Goal: Task Accomplishment & Management: Manage account settings

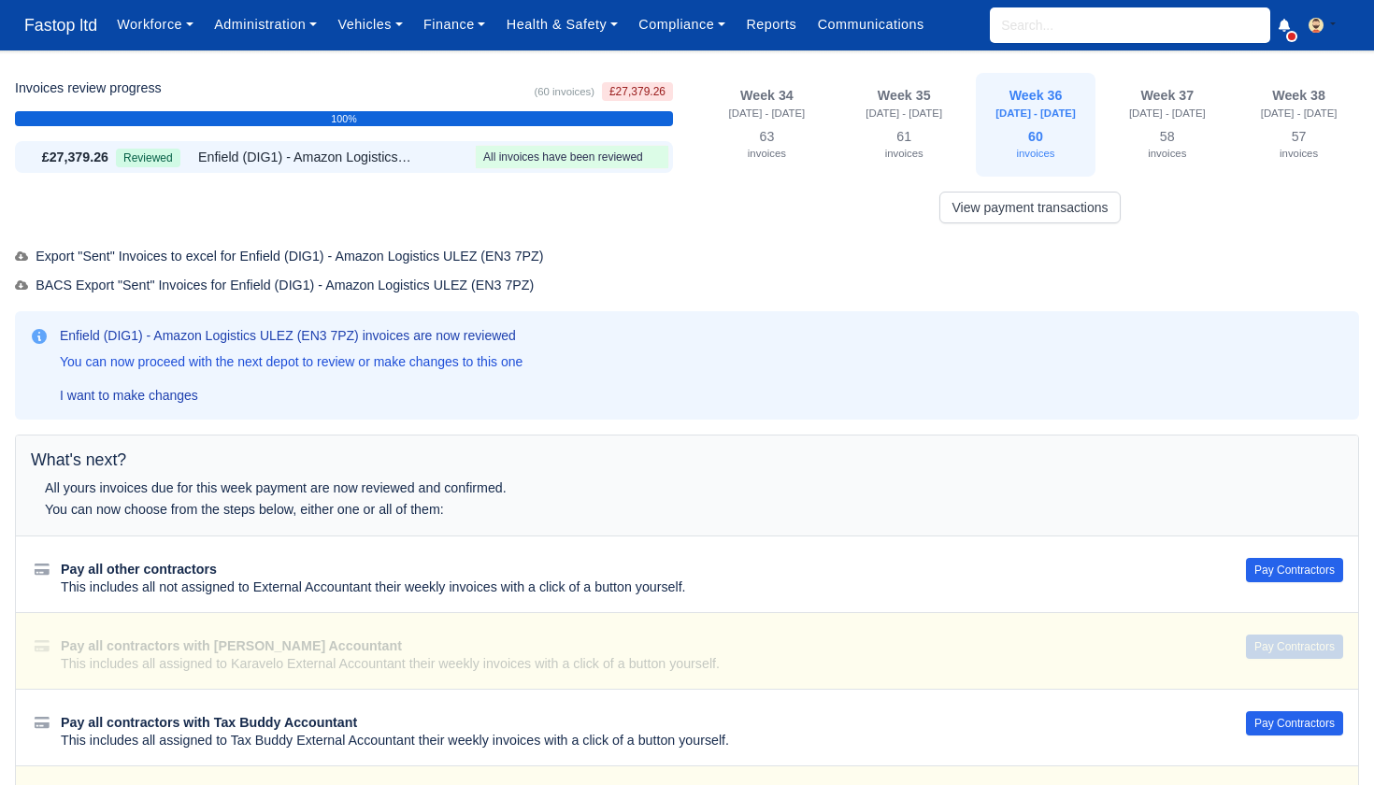
scroll to position [5, 0]
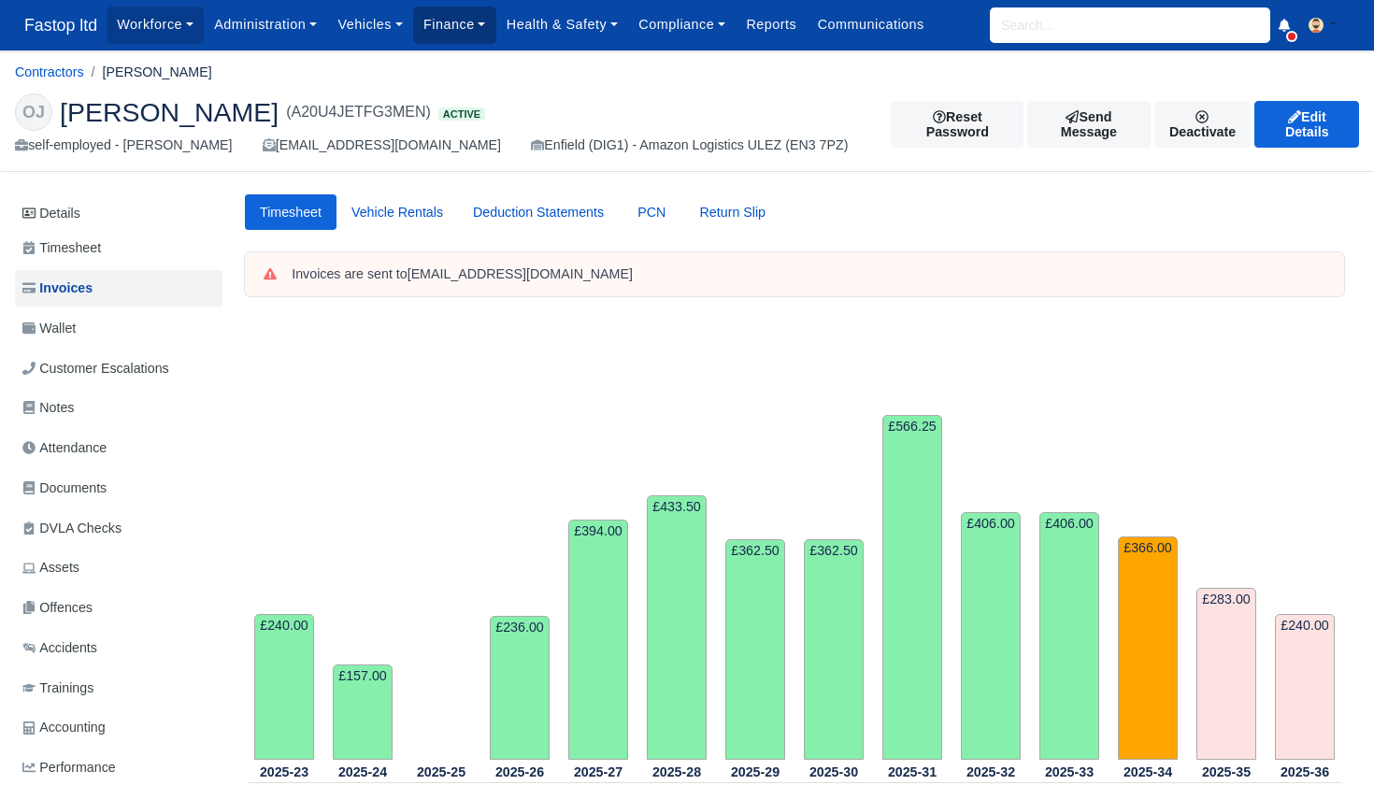
click at [472, 34] on link "Finance" at bounding box center [454, 25] width 83 height 36
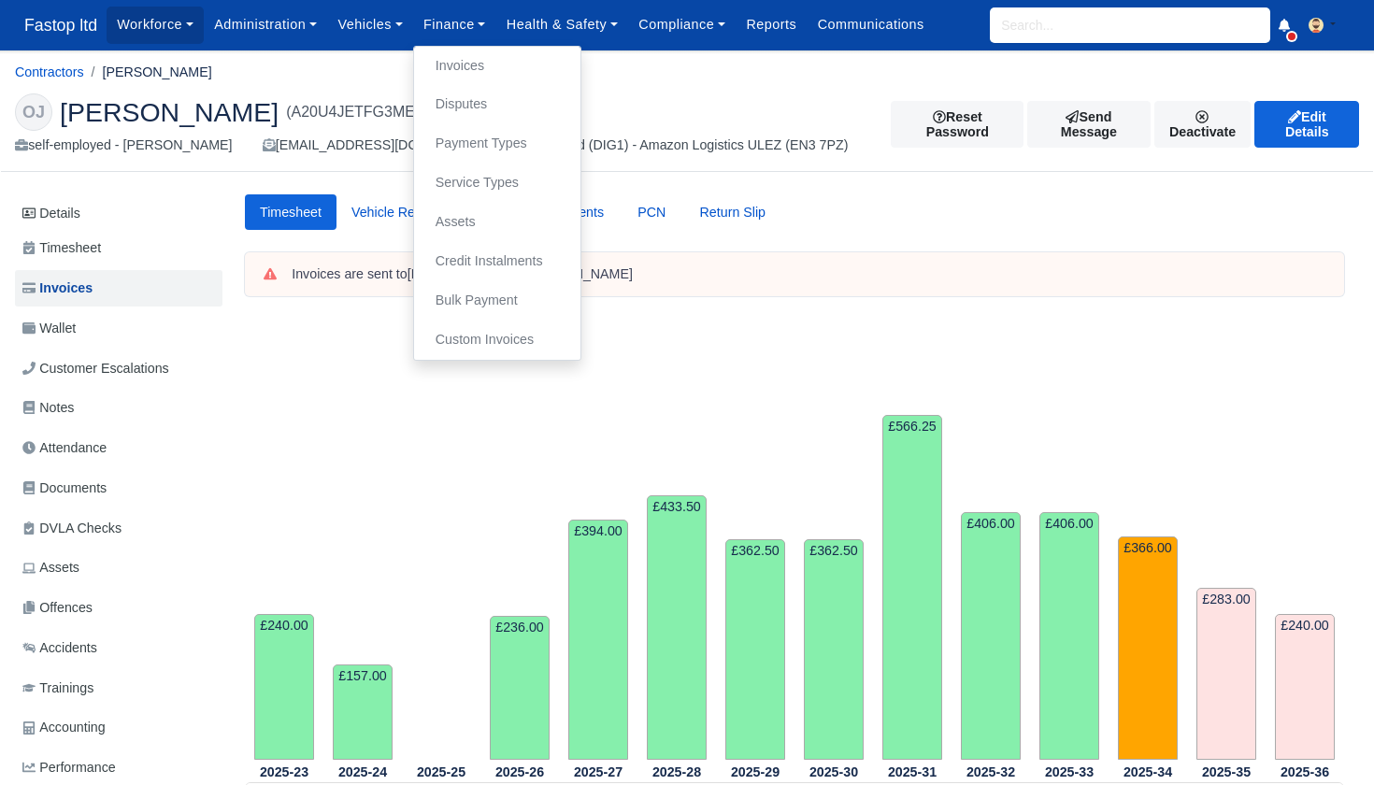
click at [494, 61] on link "Invoices" at bounding box center [497, 66] width 151 height 39
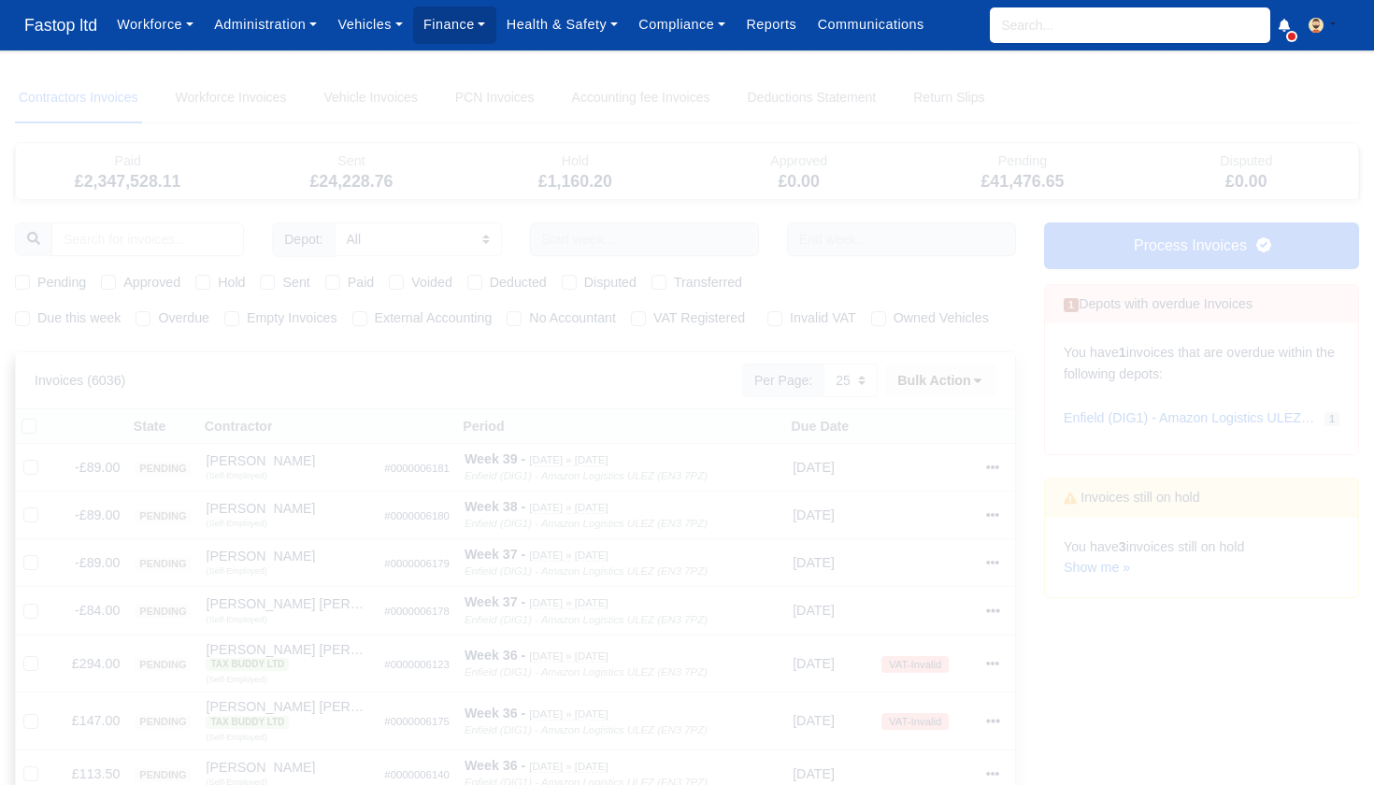
select select "25"
click at [37, 280] on label "Pending" at bounding box center [61, 283] width 49 height 22
click at [22, 280] on input "Pending" at bounding box center [22, 279] width 15 height 15
checkbox input "true"
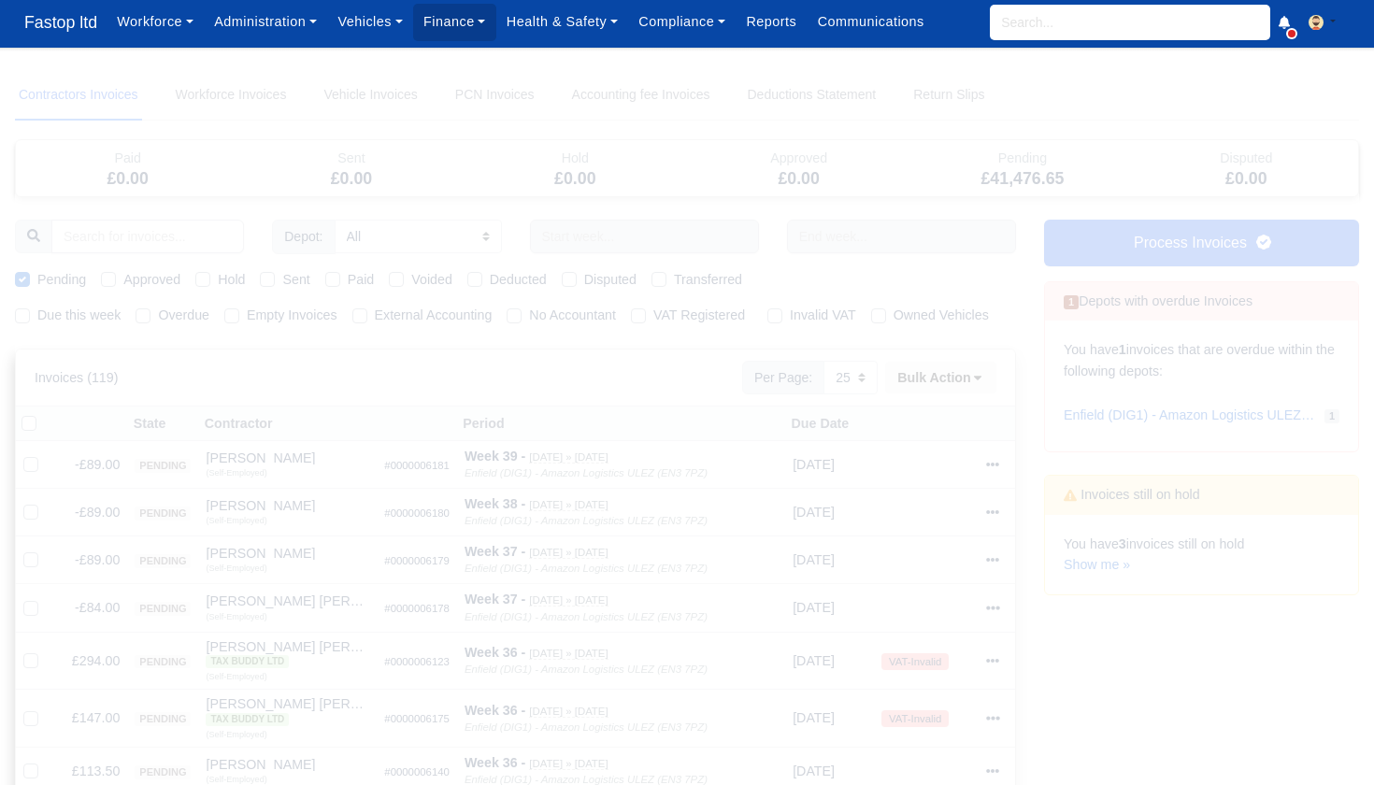
scroll to position [3, 1]
click at [123, 280] on label "Approved" at bounding box center [151, 280] width 57 height 22
click at [113, 280] on input "Approved" at bounding box center [108, 276] width 15 height 15
checkbox input "true"
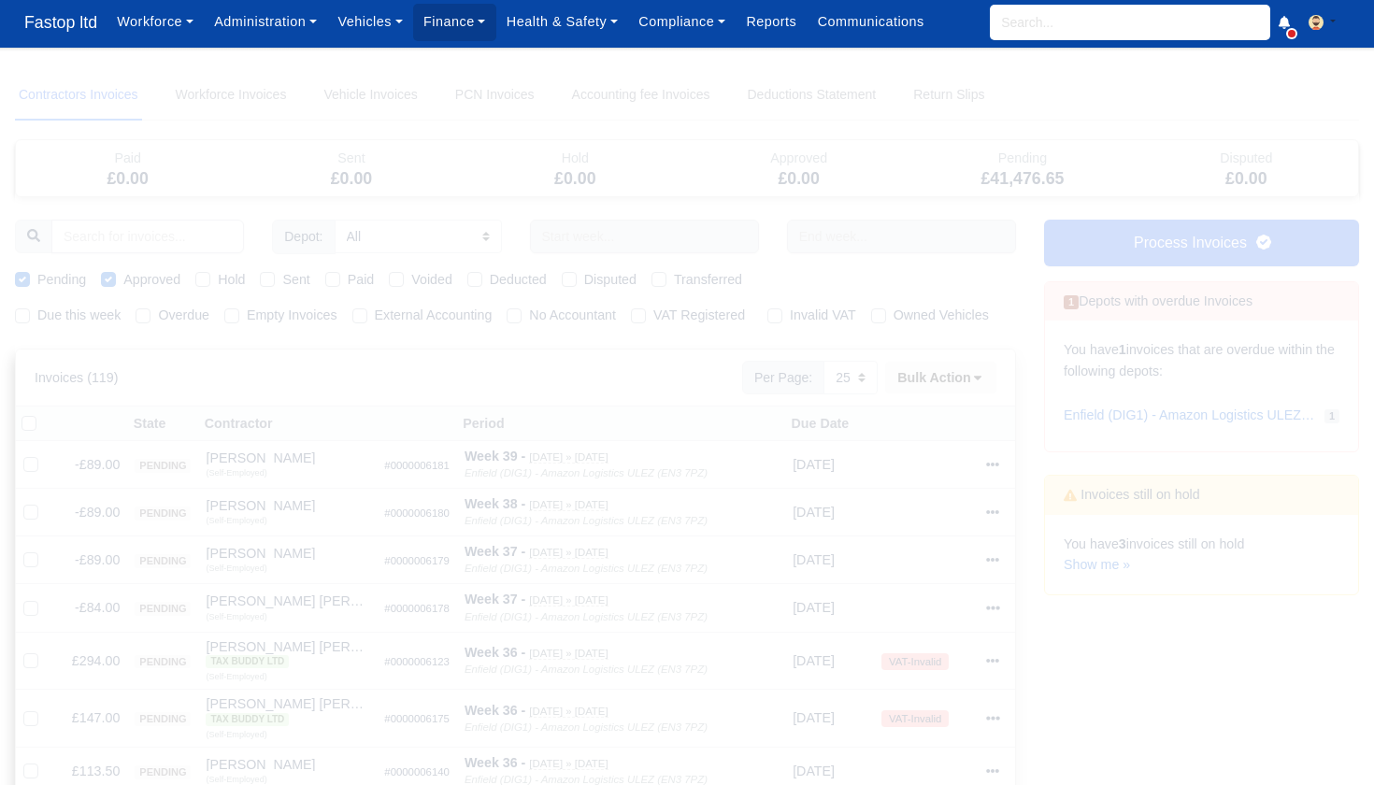
scroll to position [3, 1]
click at [282, 277] on label "Sent" at bounding box center [295, 280] width 27 height 22
click at [275, 277] on input "Sent" at bounding box center [267, 276] width 15 height 15
checkbox input "true"
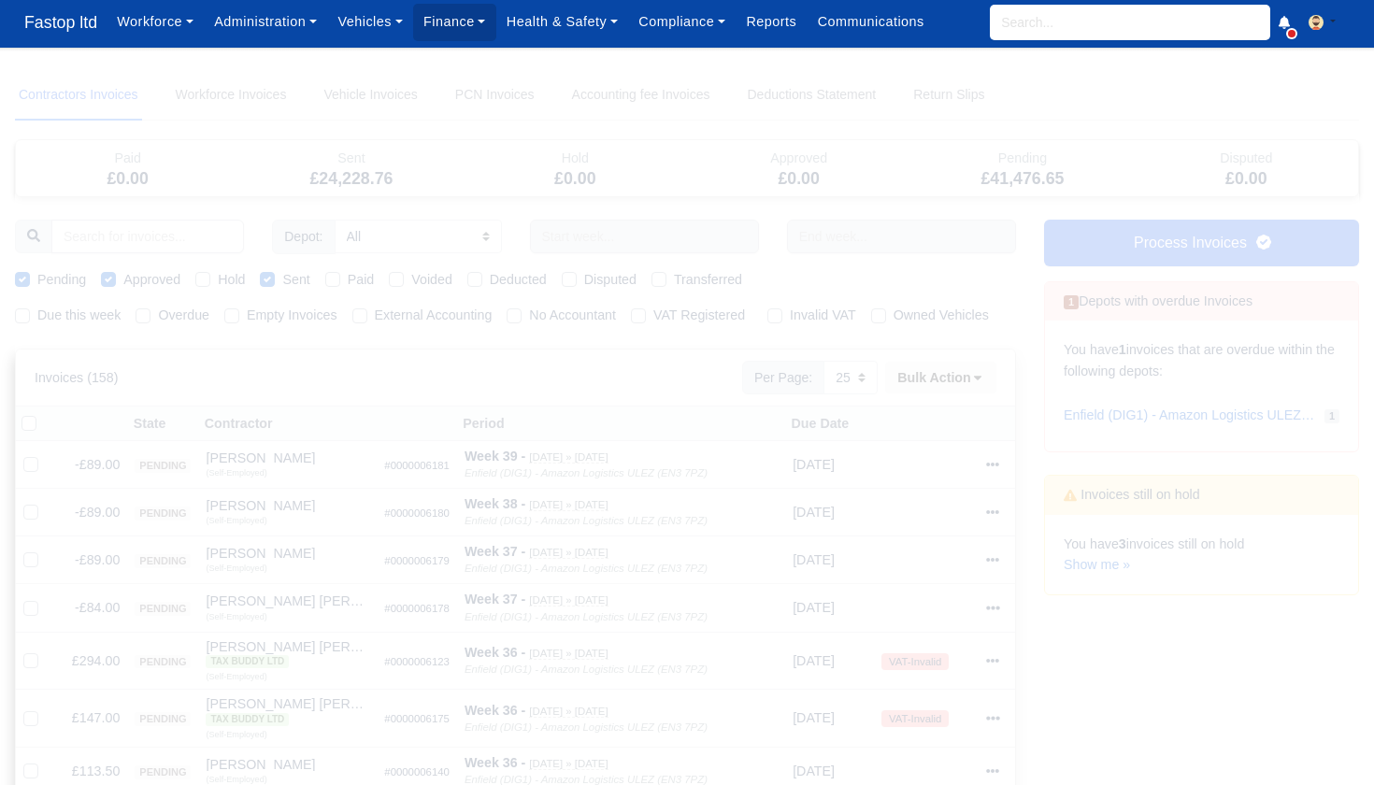
click at [37, 311] on label "Due this week" at bounding box center [78, 316] width 83 height 22
click at [18, 311] on input "Due this week" at bounding box center [22, 312] width 15 height 15
checkbox input "true"
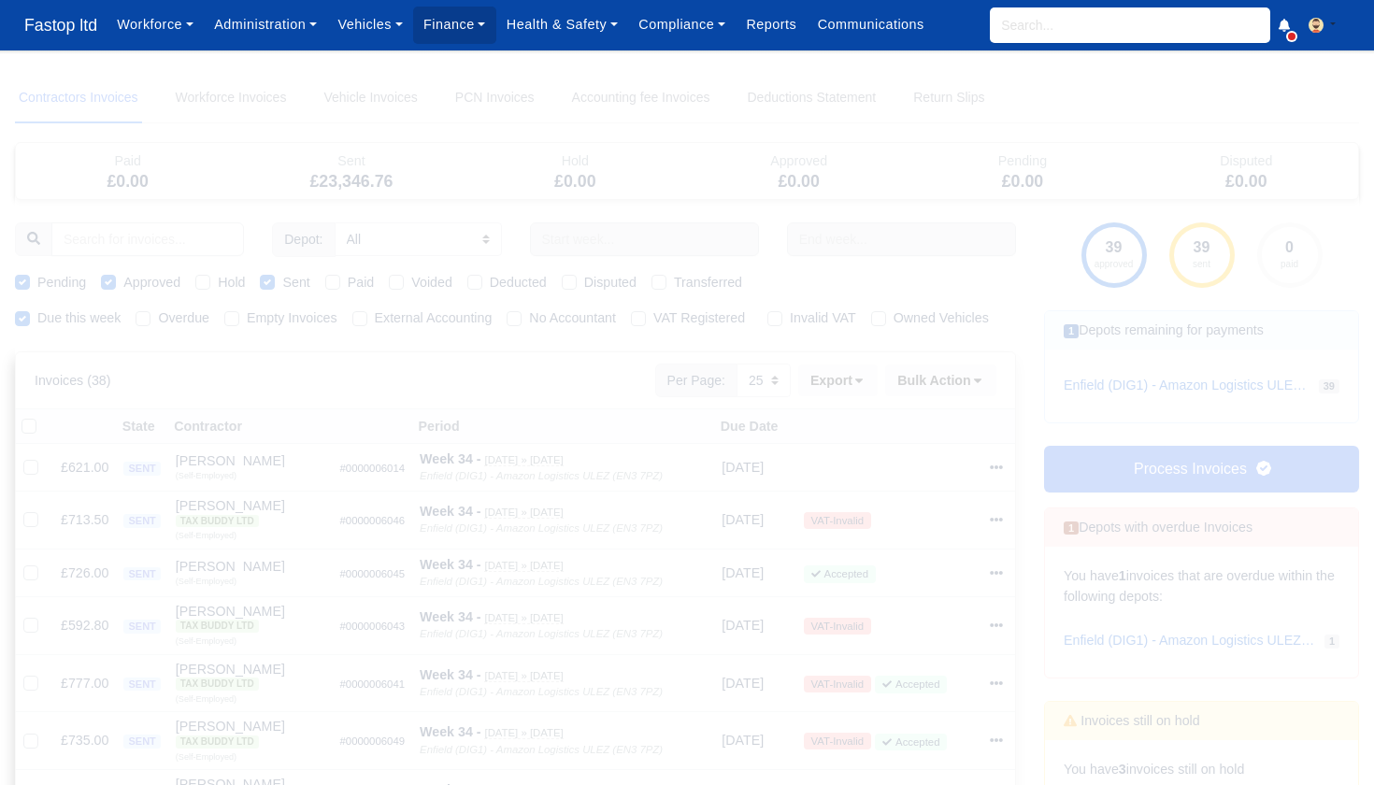
click at [375, 316] on label "External Accounting" at bounding box center [434, 319] width 118 height 22
click at [359, 316] on input "External Accounting" at bounding box center [359, 315] width 15 height 15
checkbox input "true"
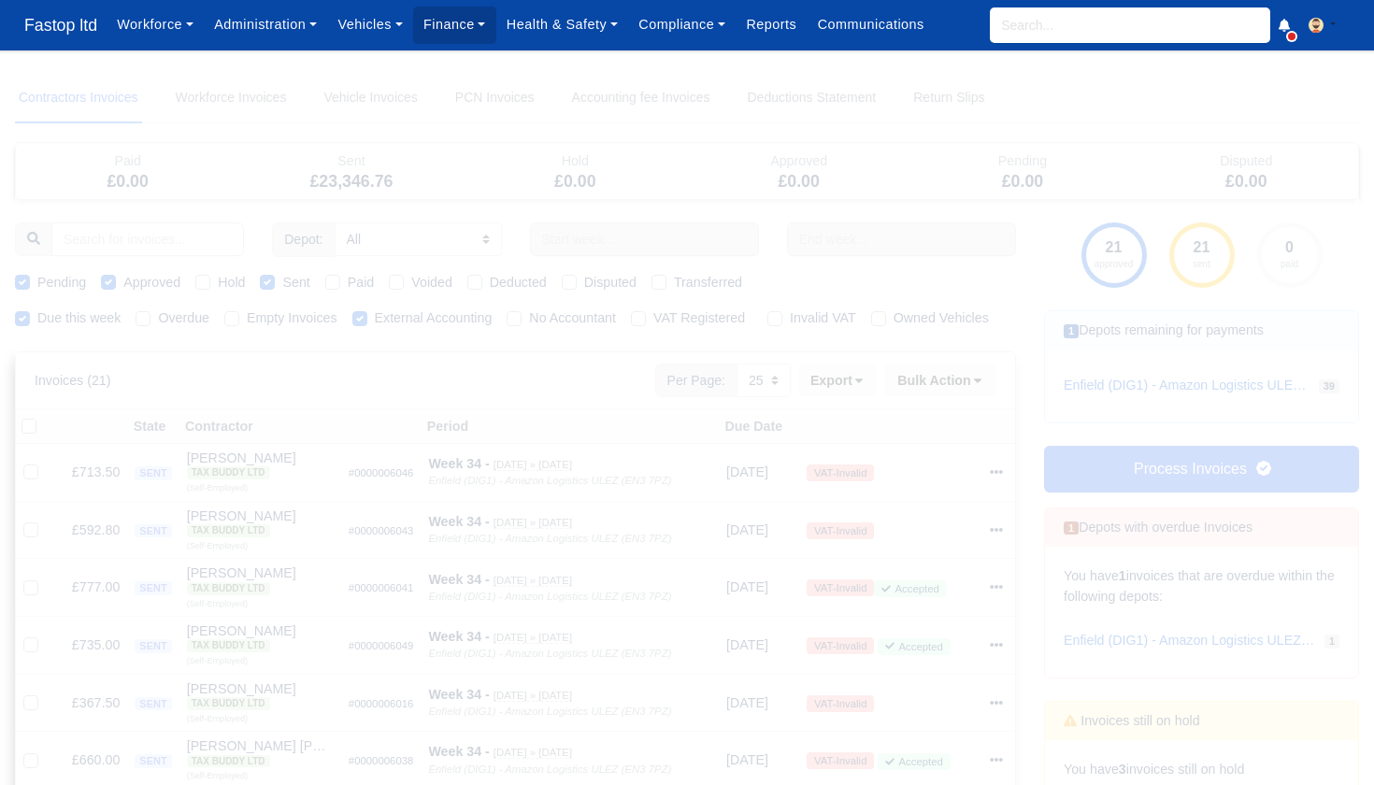
click at [877, 383] on div "Export" at bounding box center [841, 381] width 87 height 32
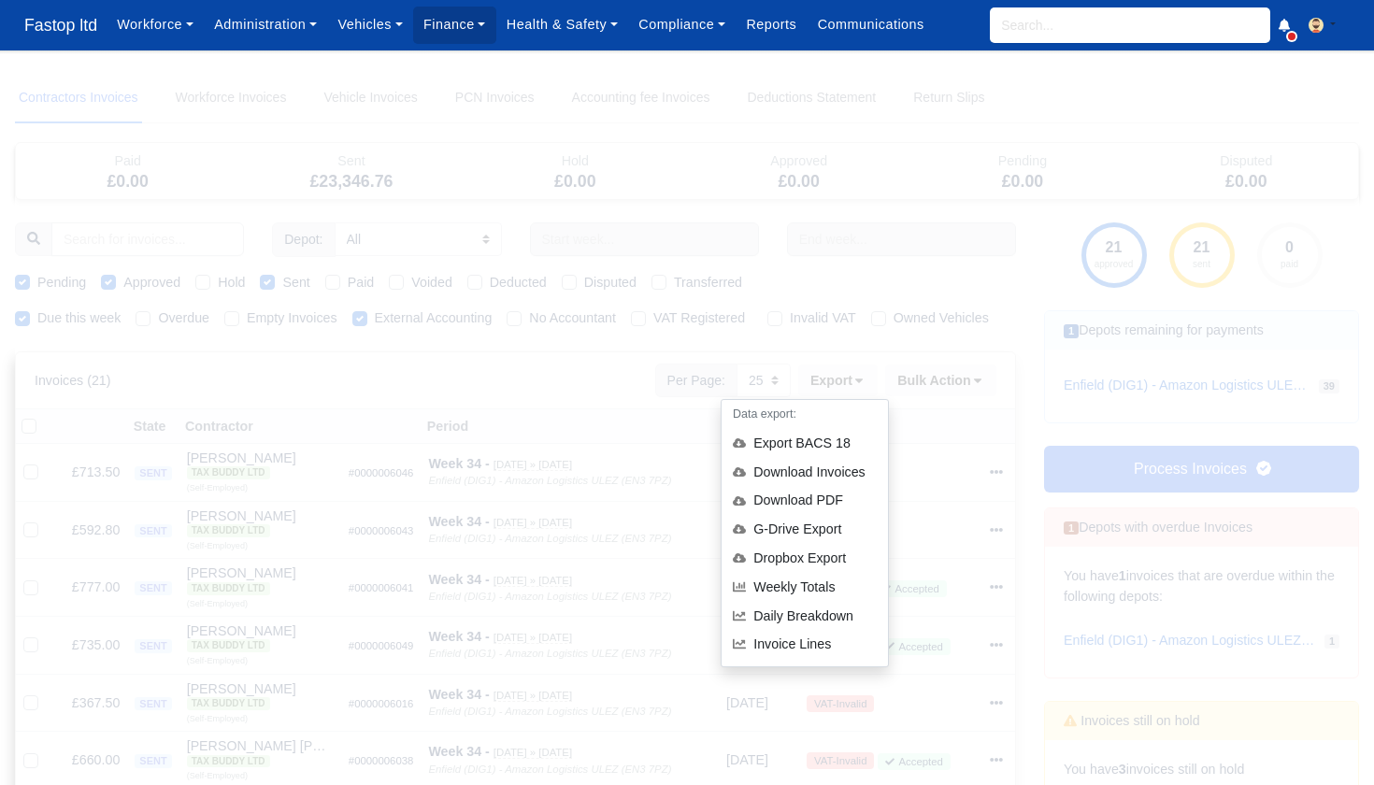
click at [811, 469] on div "Download Invoices" at bounding box center [805, 472] width 166 height 29
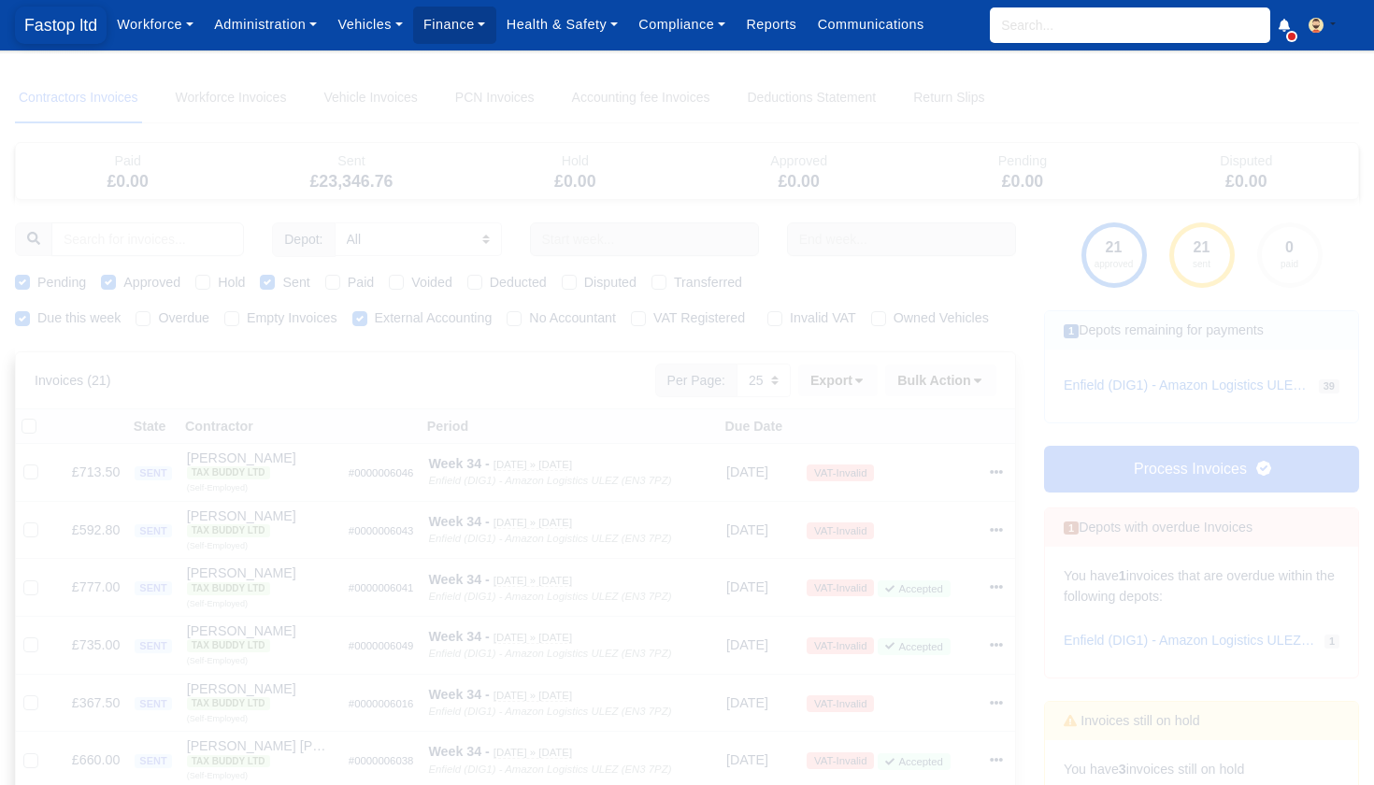
click at [66, 31] on span "Fastop ltd" at bounding box center [61, 25] width 92 height 37
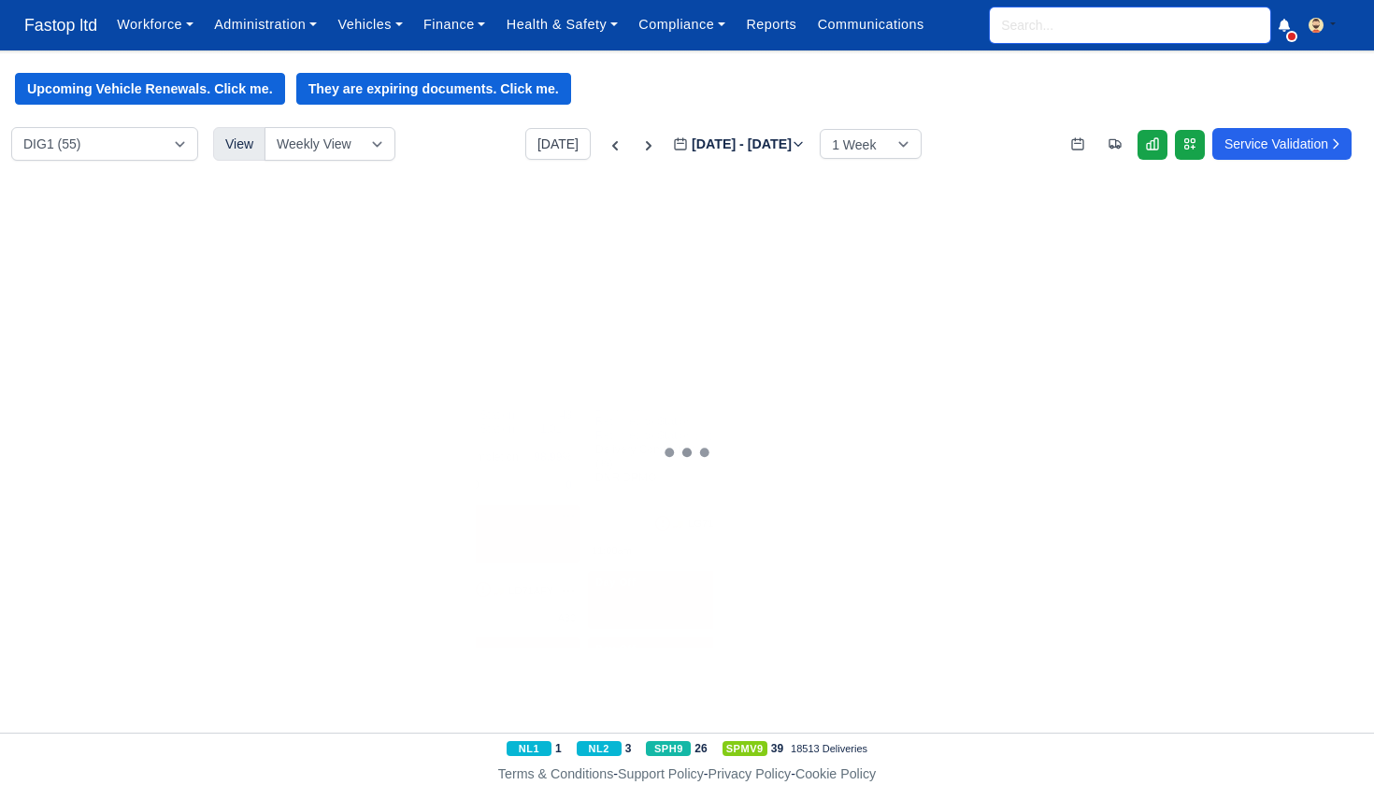
click at [1028, 25] on input "search" at bounding box center [1130, 25] width 280 height 36
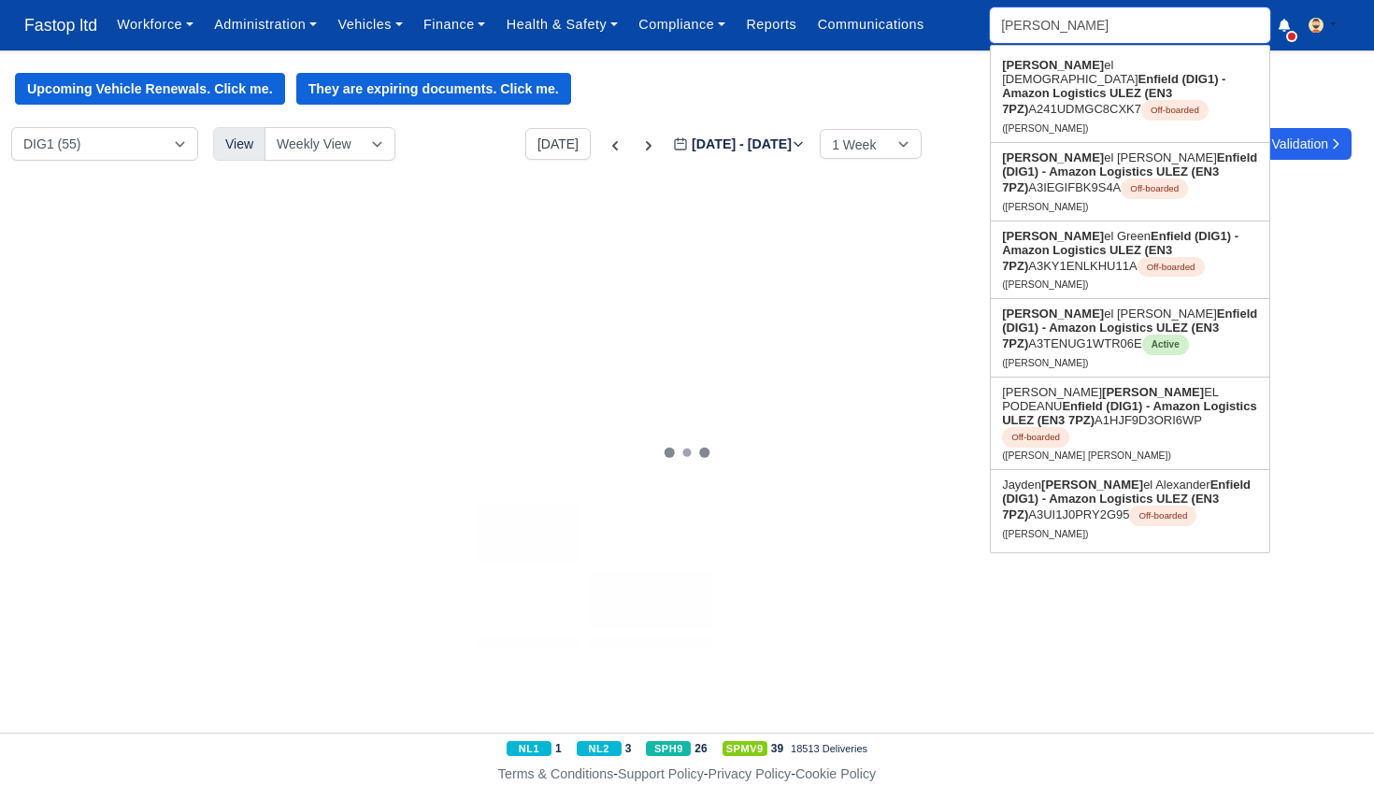
type input "danie"
type input "daniel DEUS"
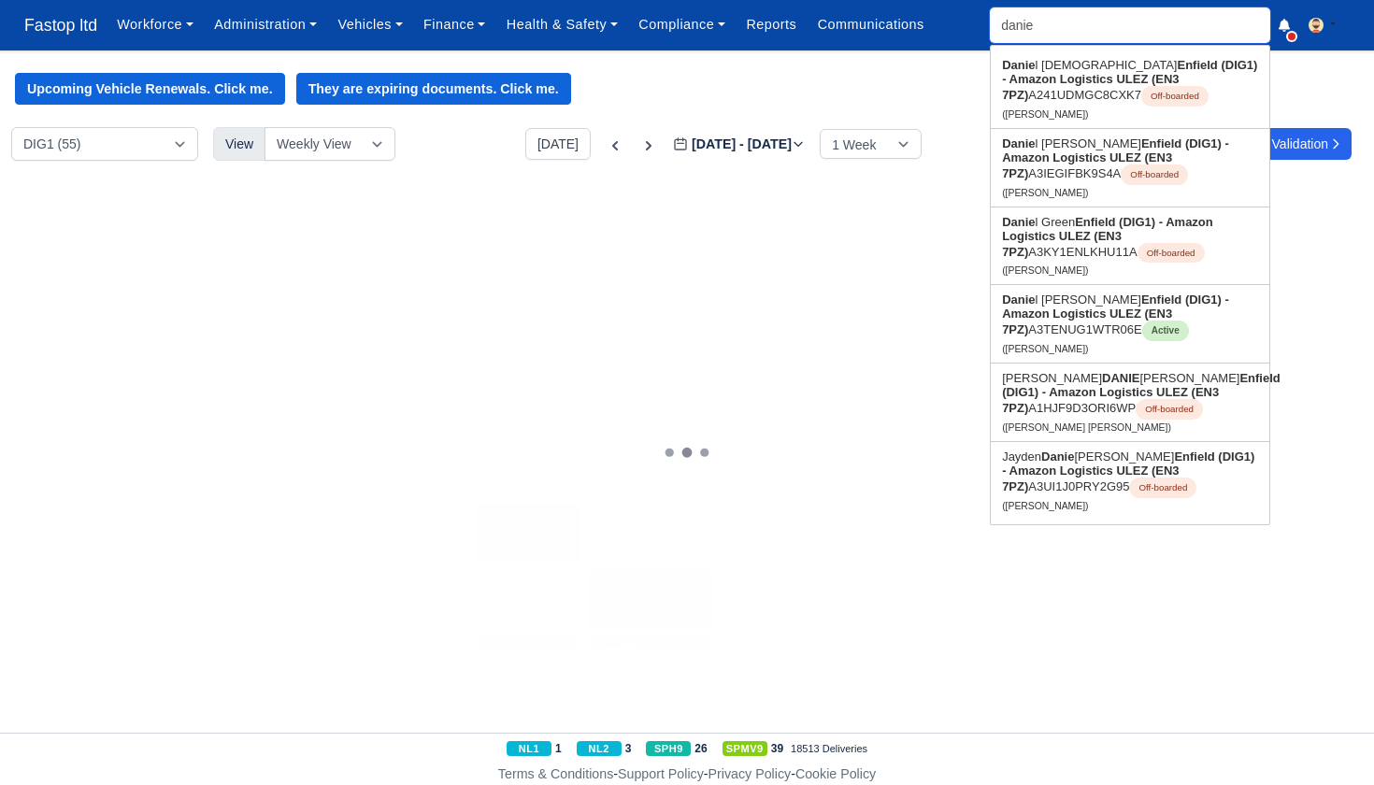
type input "daniel"
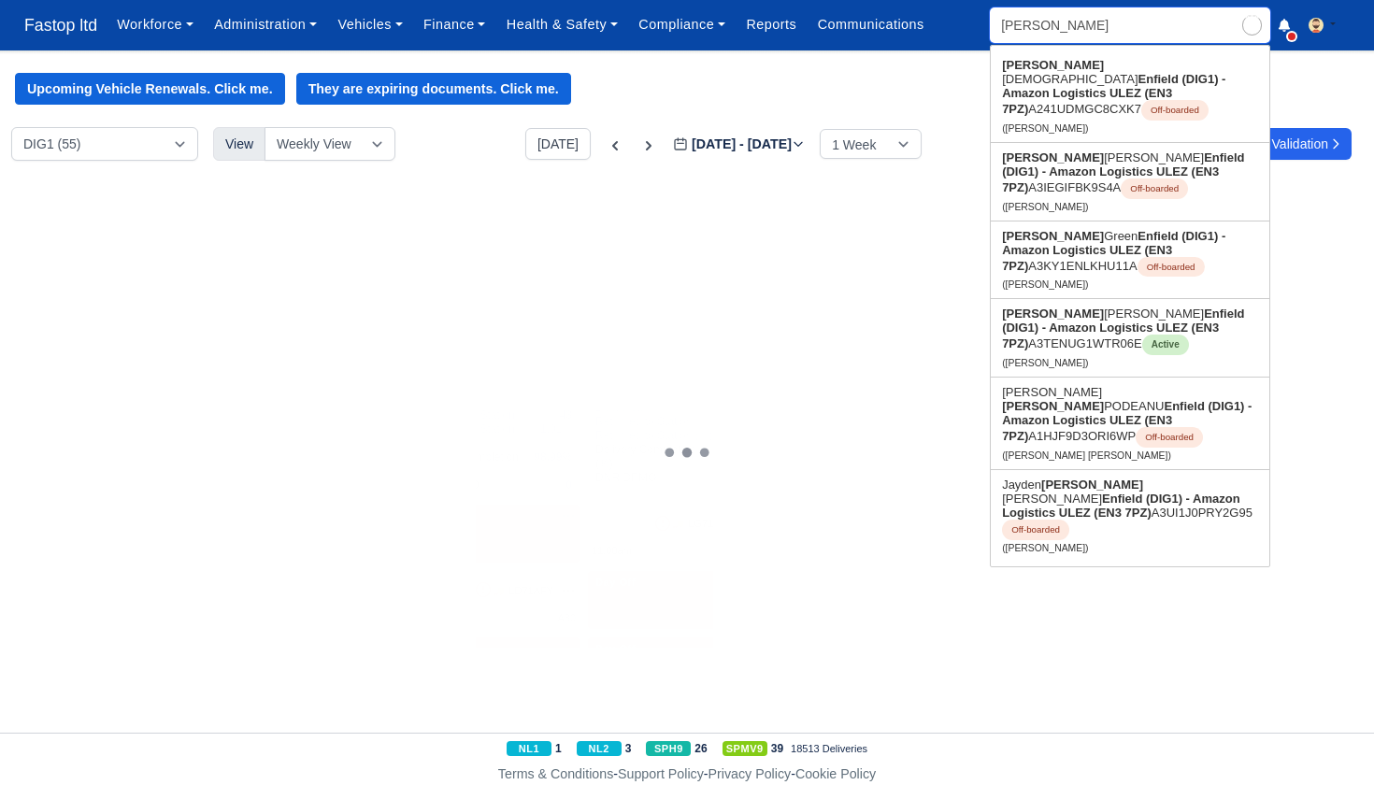
type input "daniel DEUS"
type input "Daniel"
drag, startPoint x: 1038, startPoint y: 64, endPoint x: 1070, endPoint y: 324, distance: 262.8
click at [1070, 324] on strong "Enfield (DIG1) - Amazon Logistics ULEZ (EN3 7PZ)" at bounding box center [1123, 329] width 242 height 44
type input "[PERSON_NAME]"
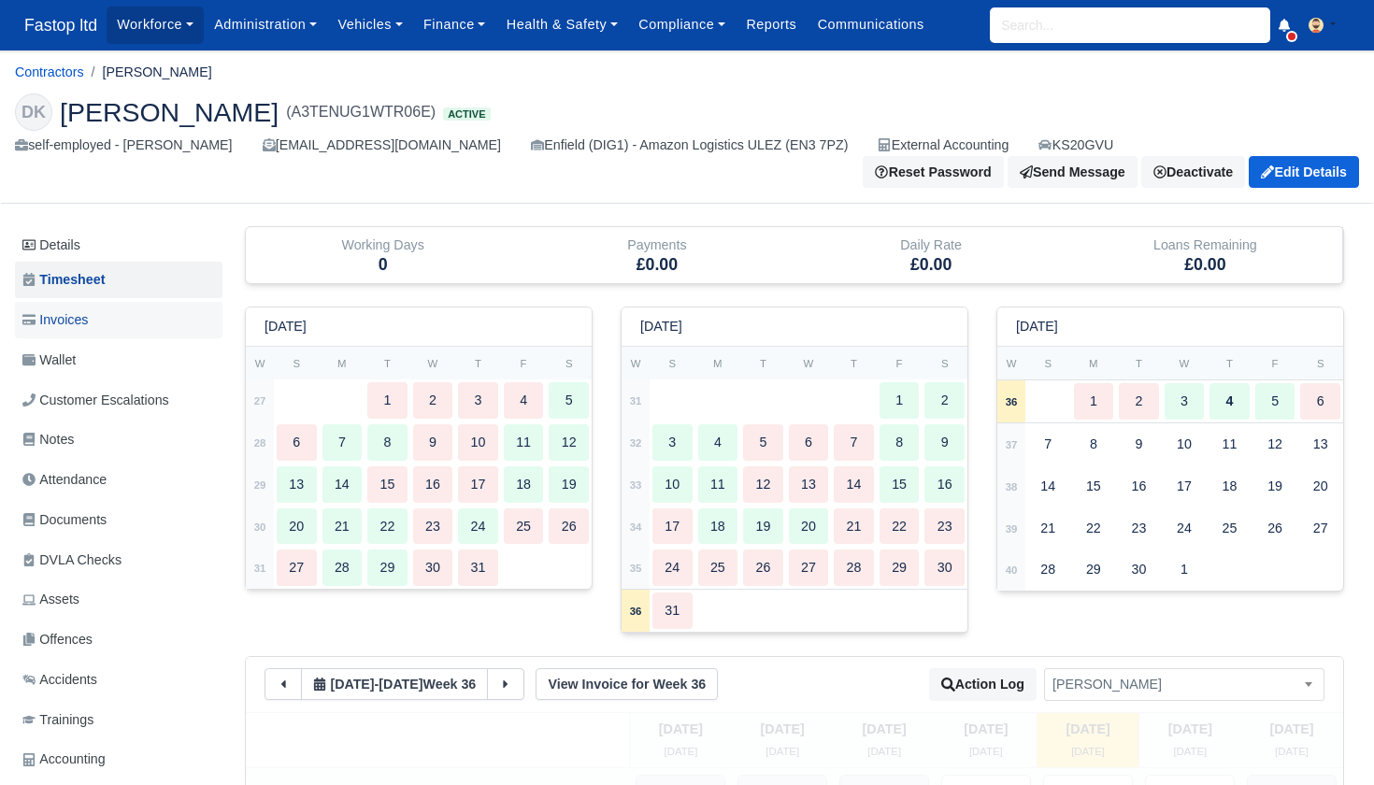
click at [70, 309] on span "Invoices" at bounding box center [54, 320] width 65 height 22
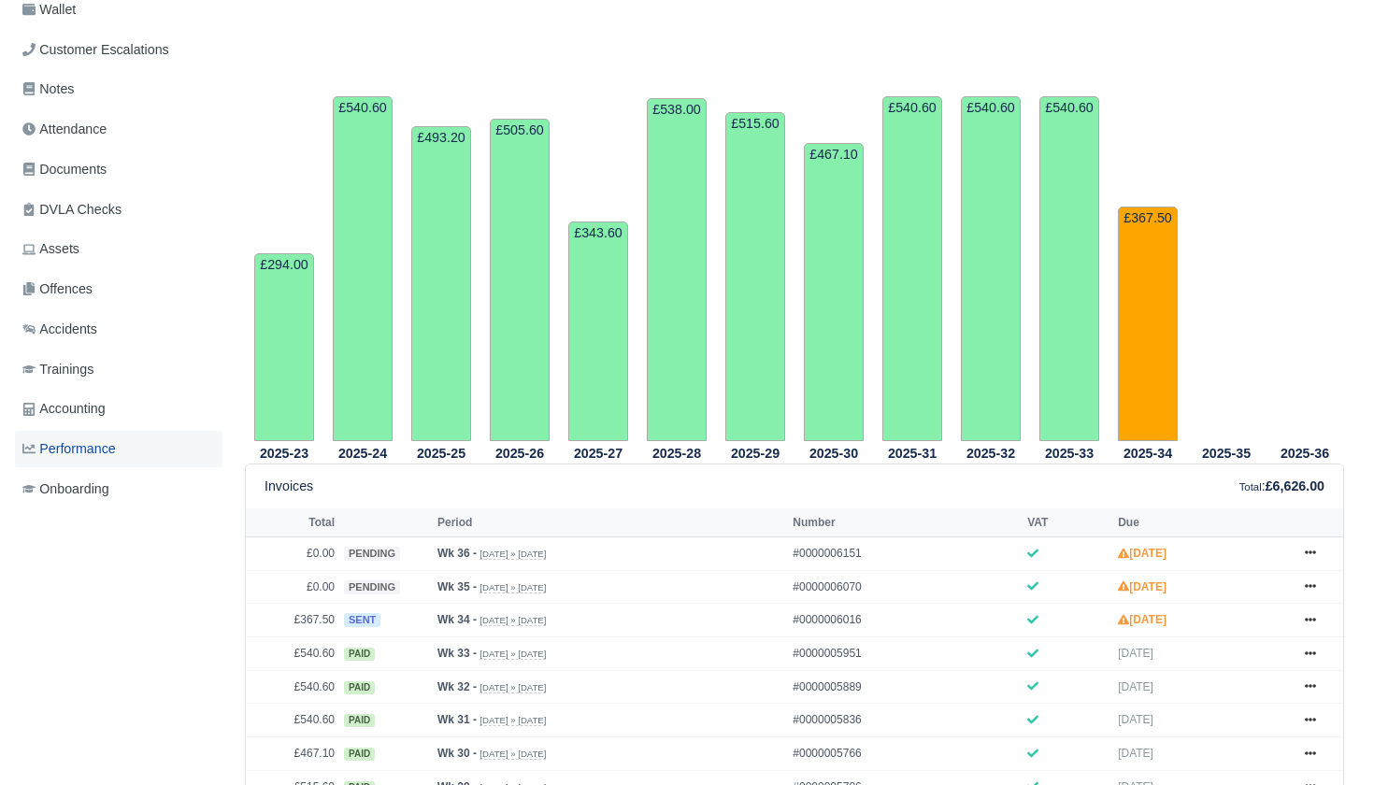
scroll to position [347, 0]
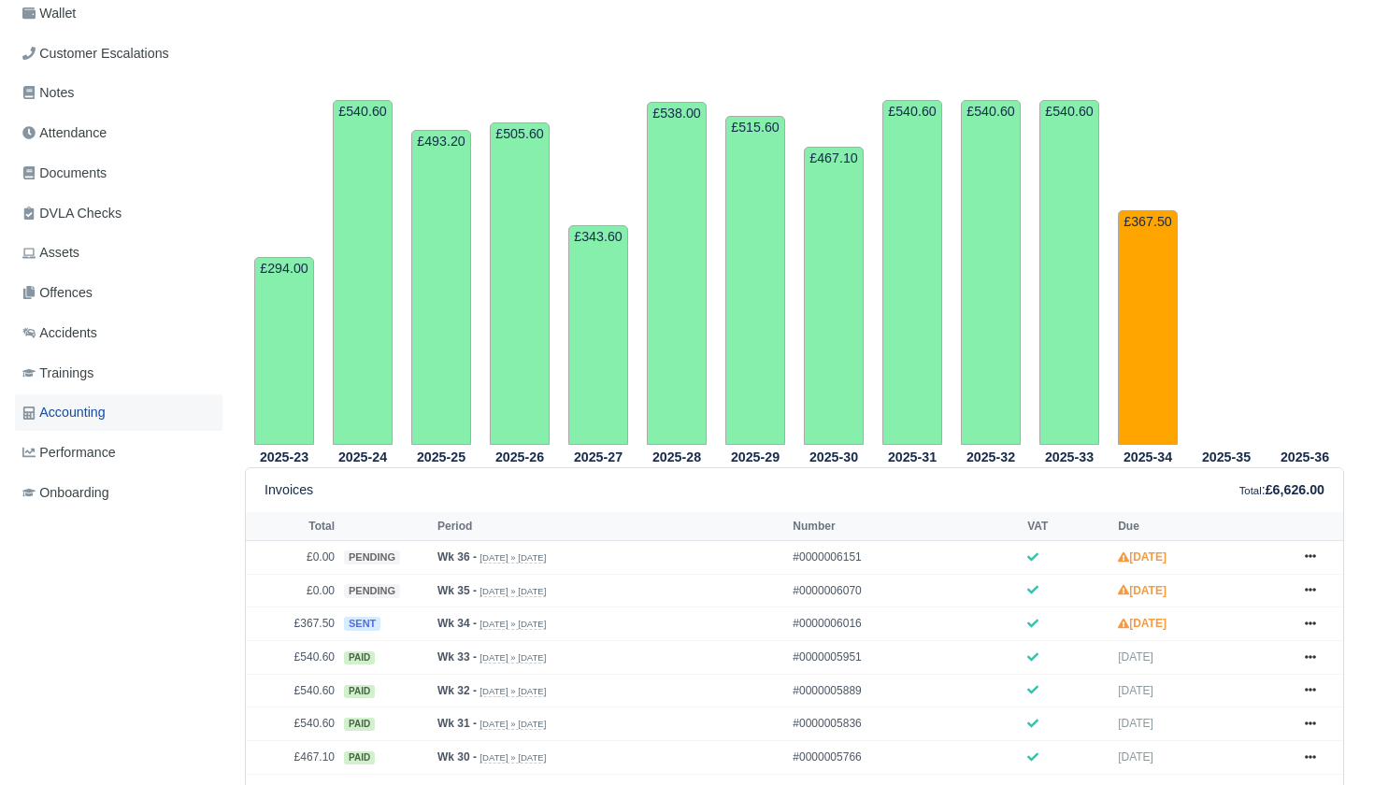
click at [94, 402] on span "Accounting" at bounding box center [63, 413] width 83 height 22
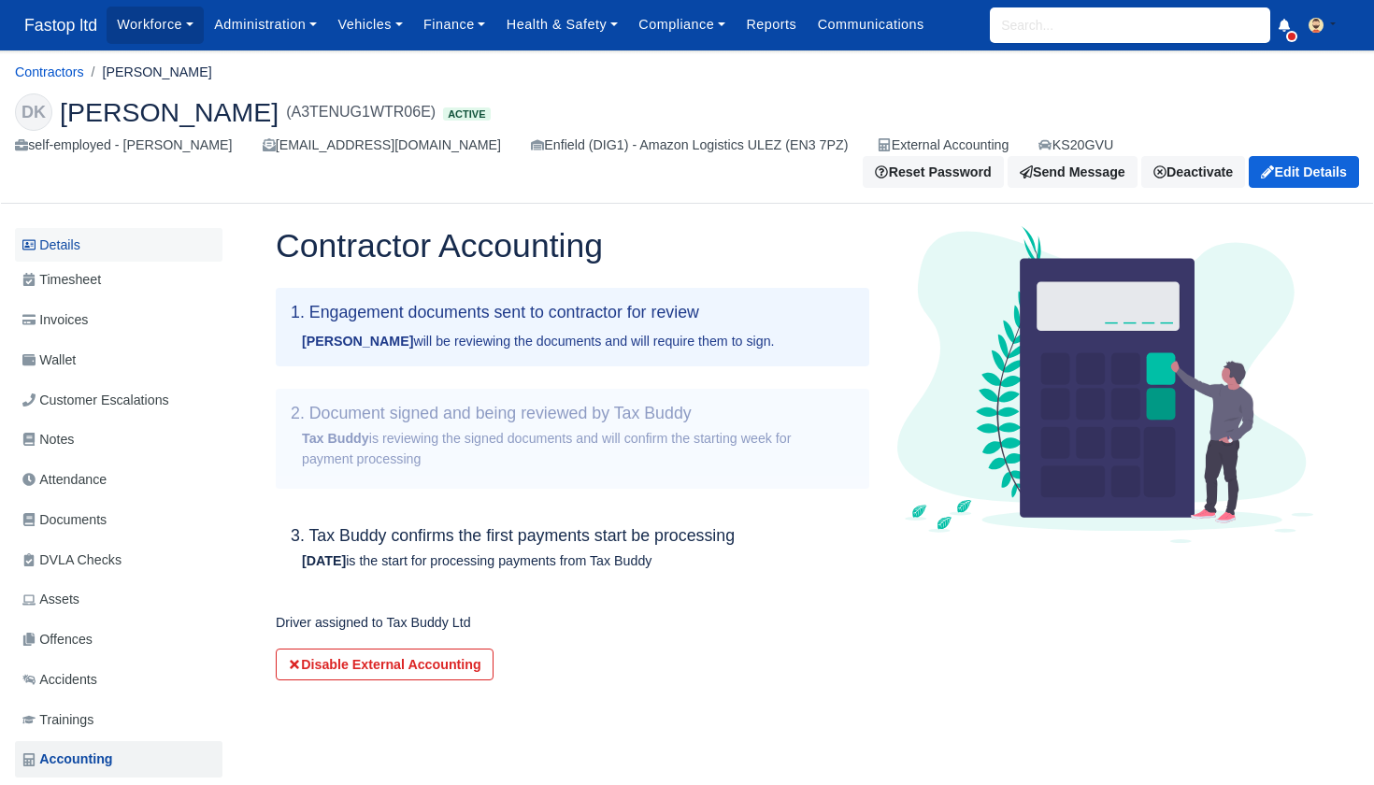
click at [90, 249] on link "Details" at bounding box center [119, 245] width 208 height 35
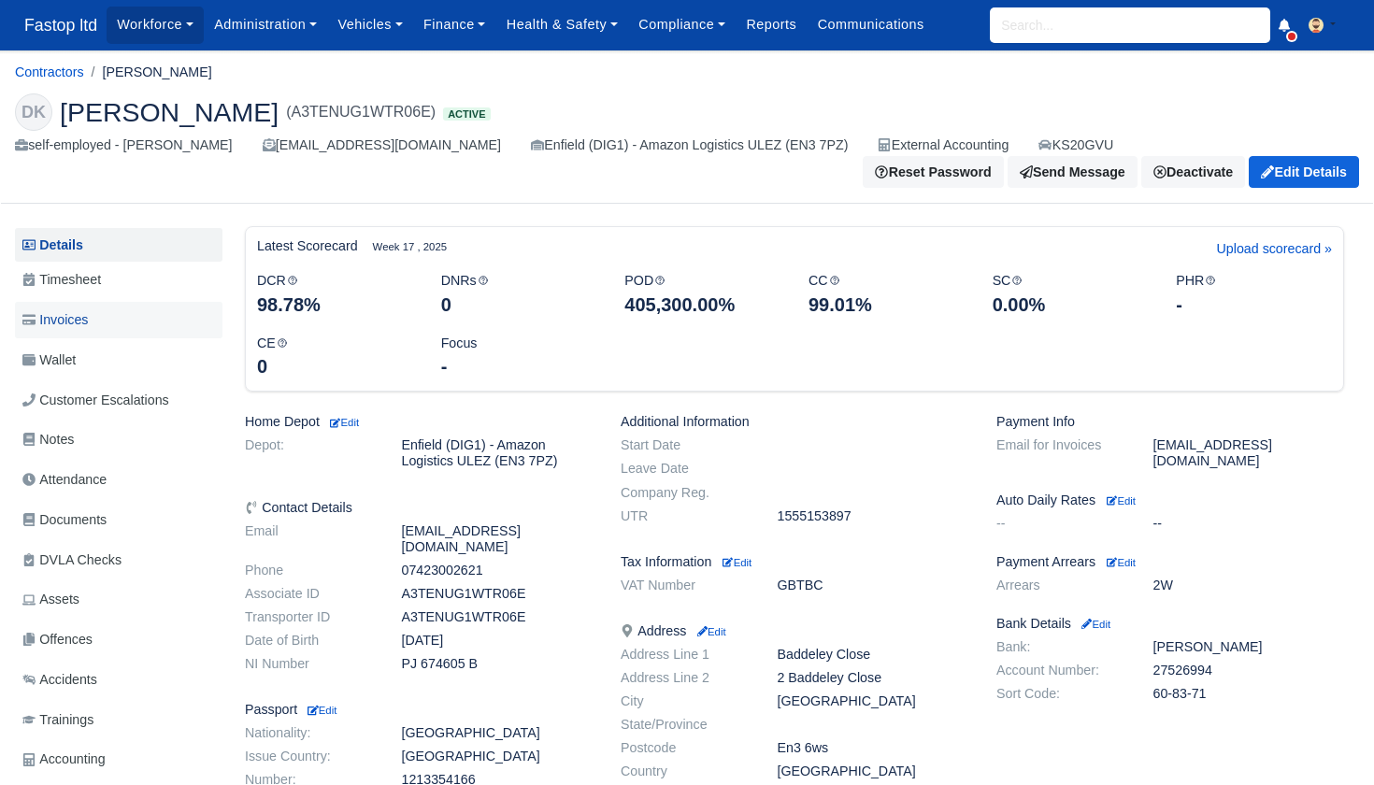
click at [87, 324] on span "Invoices" at bounding box center [54, 320] width 65 height 22
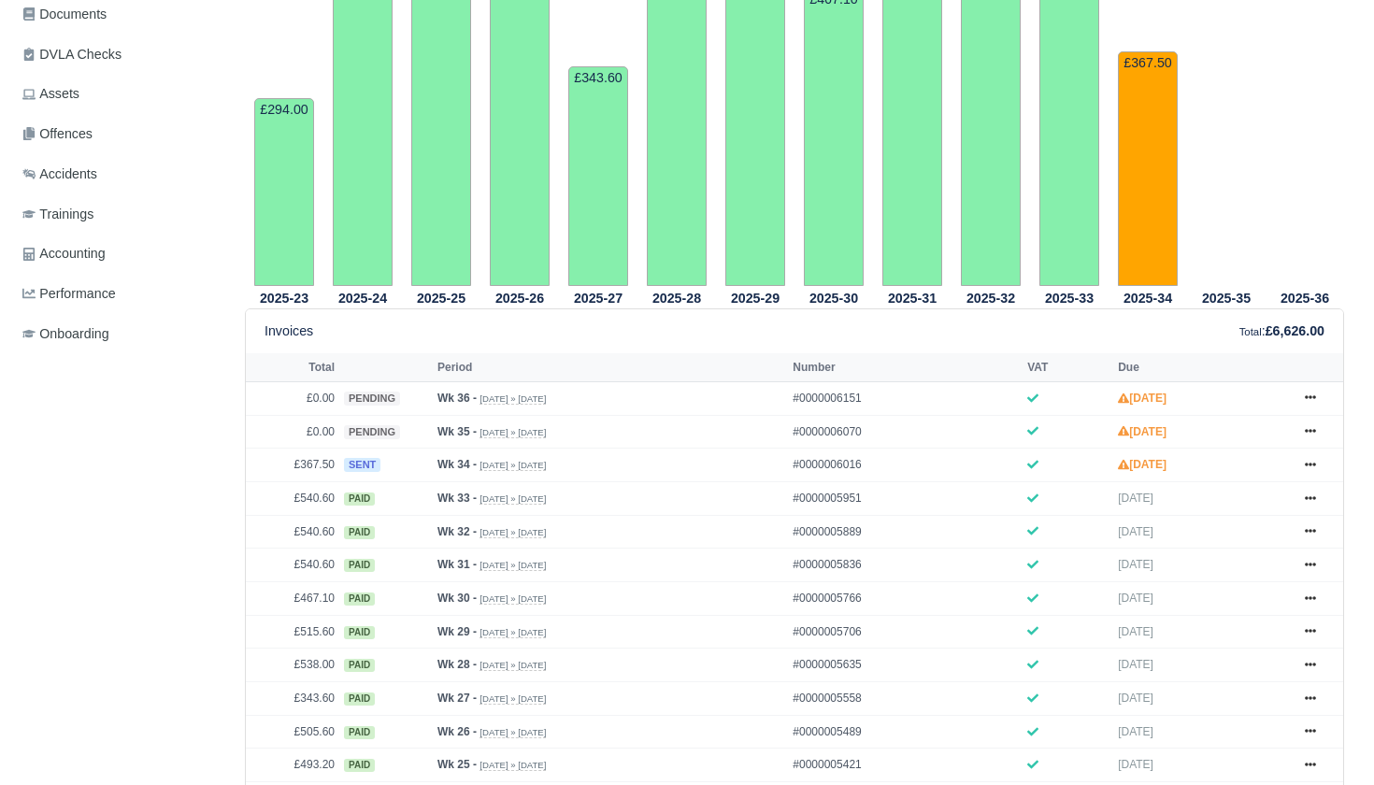
scroll to position [509, 0]
